Goal: Check status: Check status

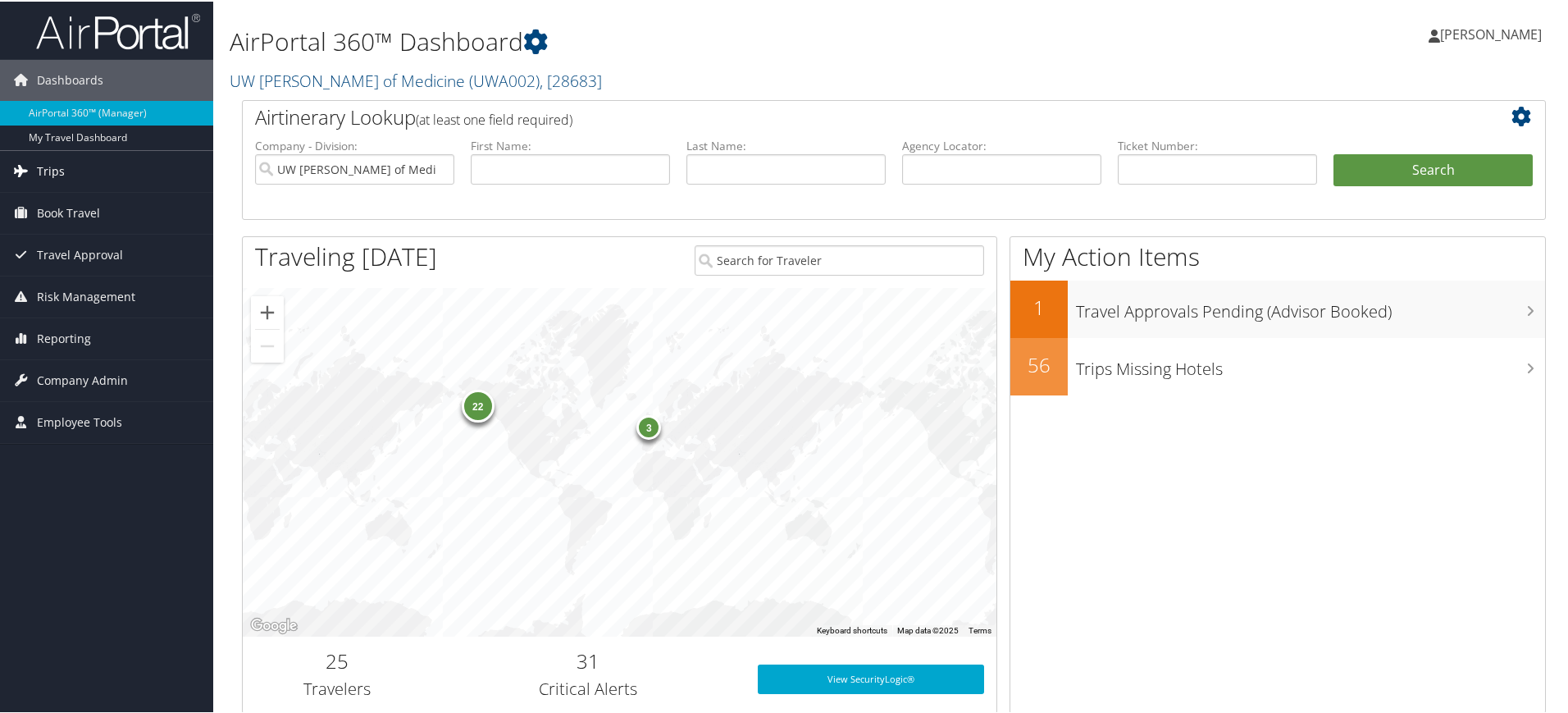
click at [61, 171] on span "Trips" at bounding box center [51, 169] width 28 height 41
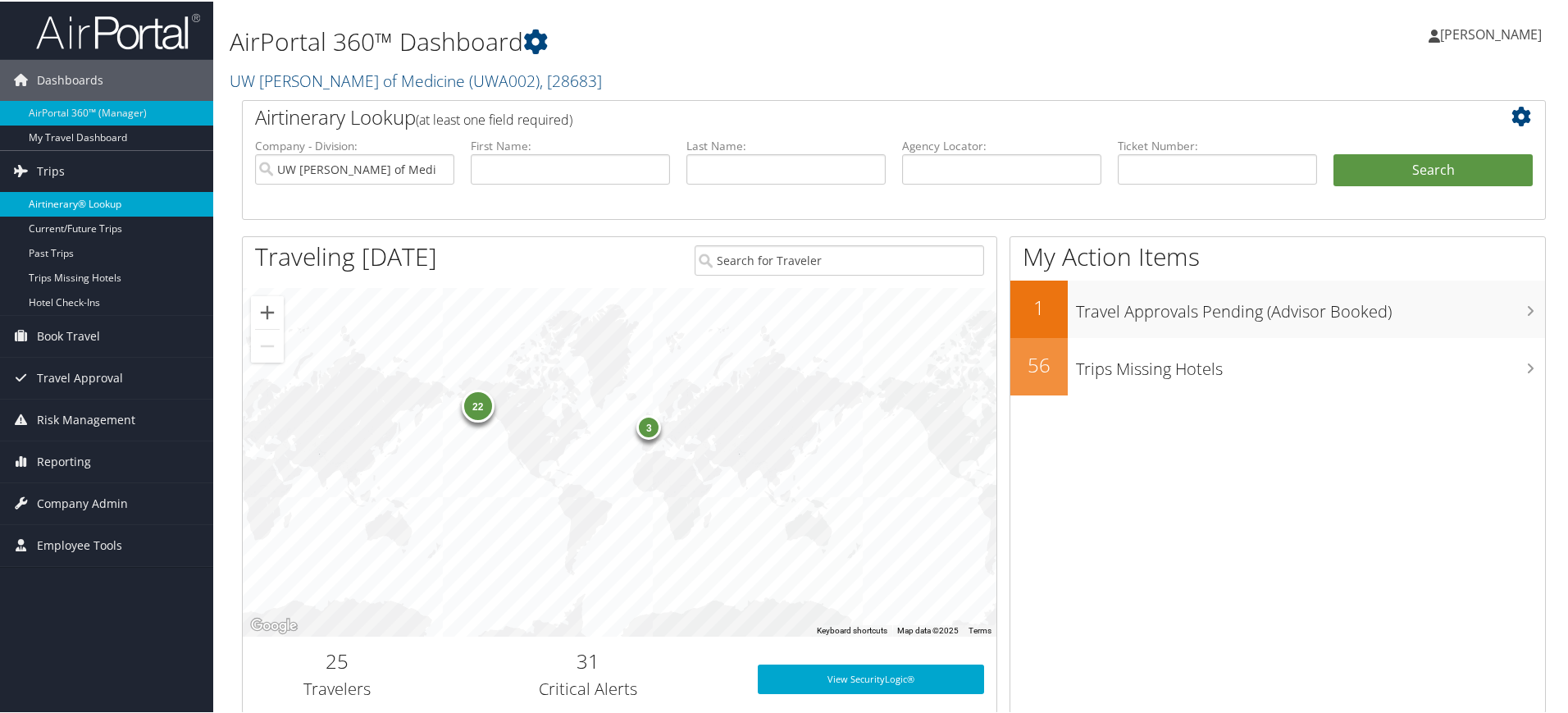
click at [65, 207] on link "Airtinerary® Lookup" at bounding box center [107, 202] width 213 height 24
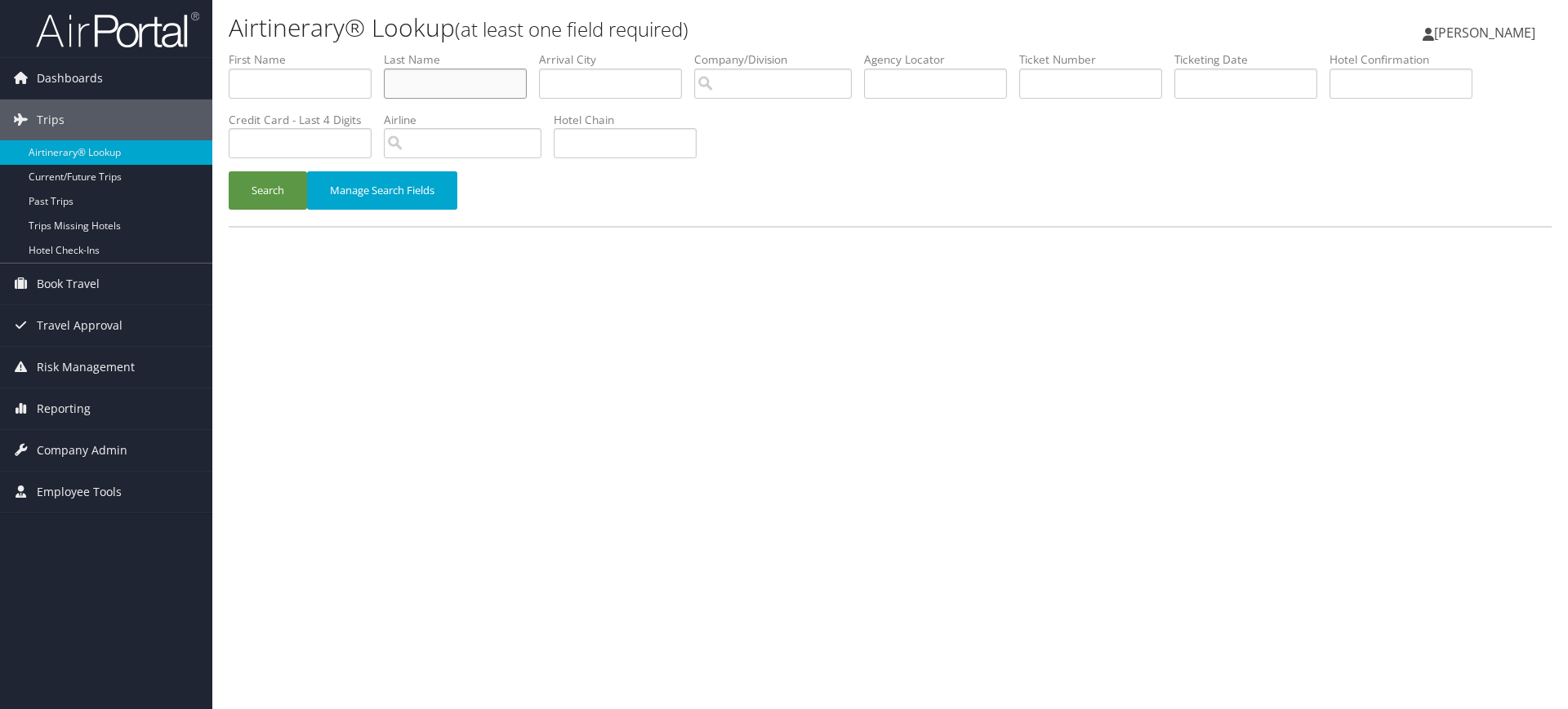
click at [401, 85] on input "text" at bounding box center [455, 84] width 143 height 31
type input "[PERSON_NAME]"
click at [229, 171] on button "Search" at bounding box center [267, 190] width 78 height 39
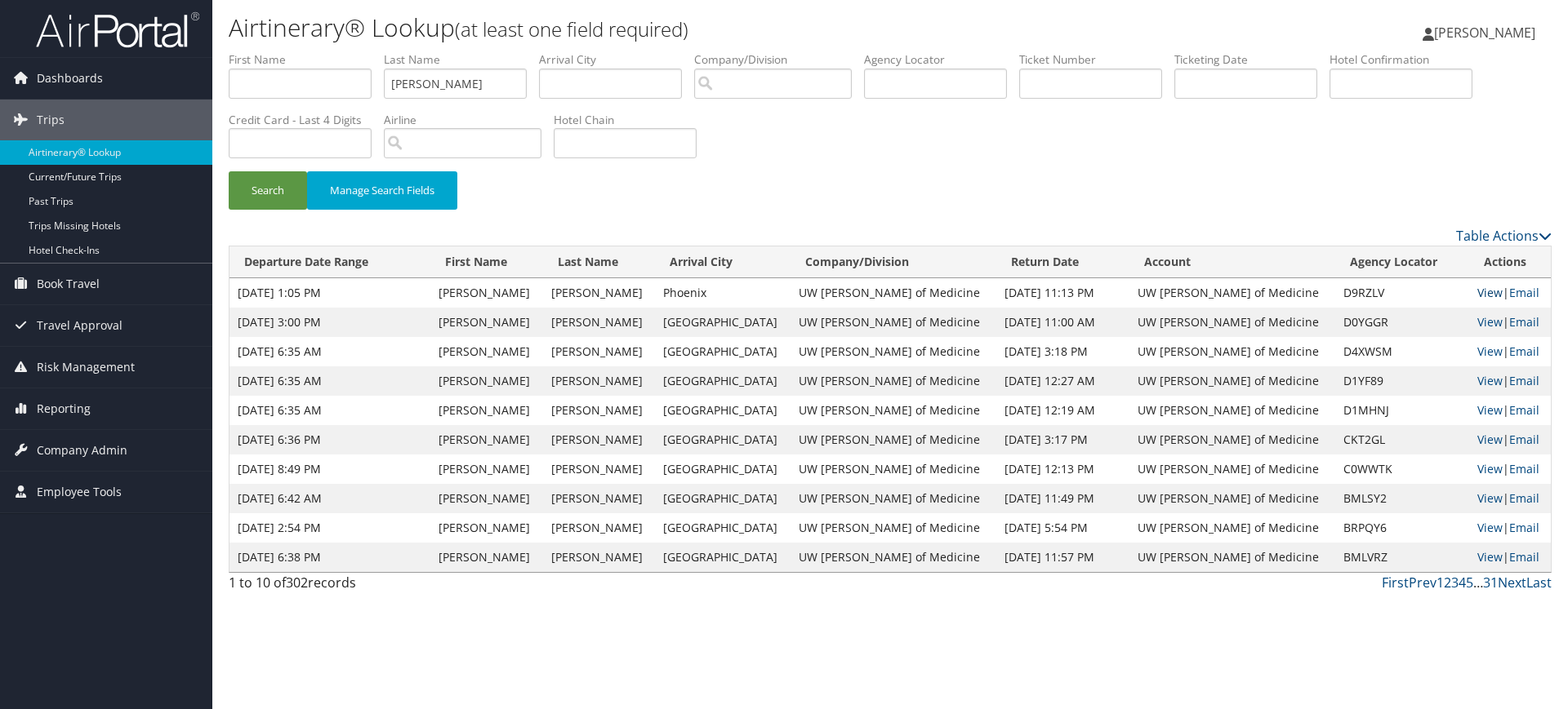
click at [1477, 290] on link "View" at bounding box center [1490, 292] width 25 height 15
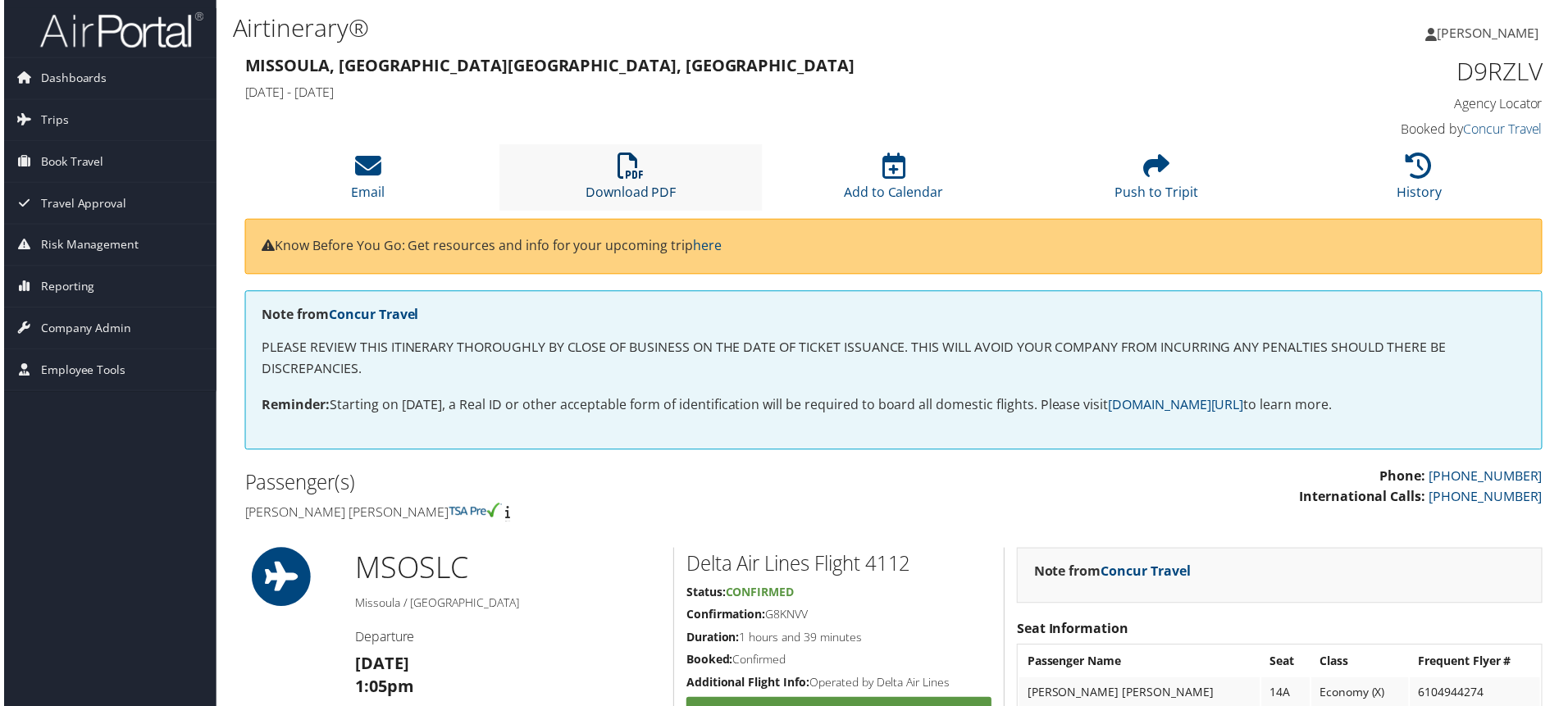
click at [625, 169] on icon at bounding box center [629, 166] width 26 height 26
